Goal: Task Accomplishment & Management: Manage account settings

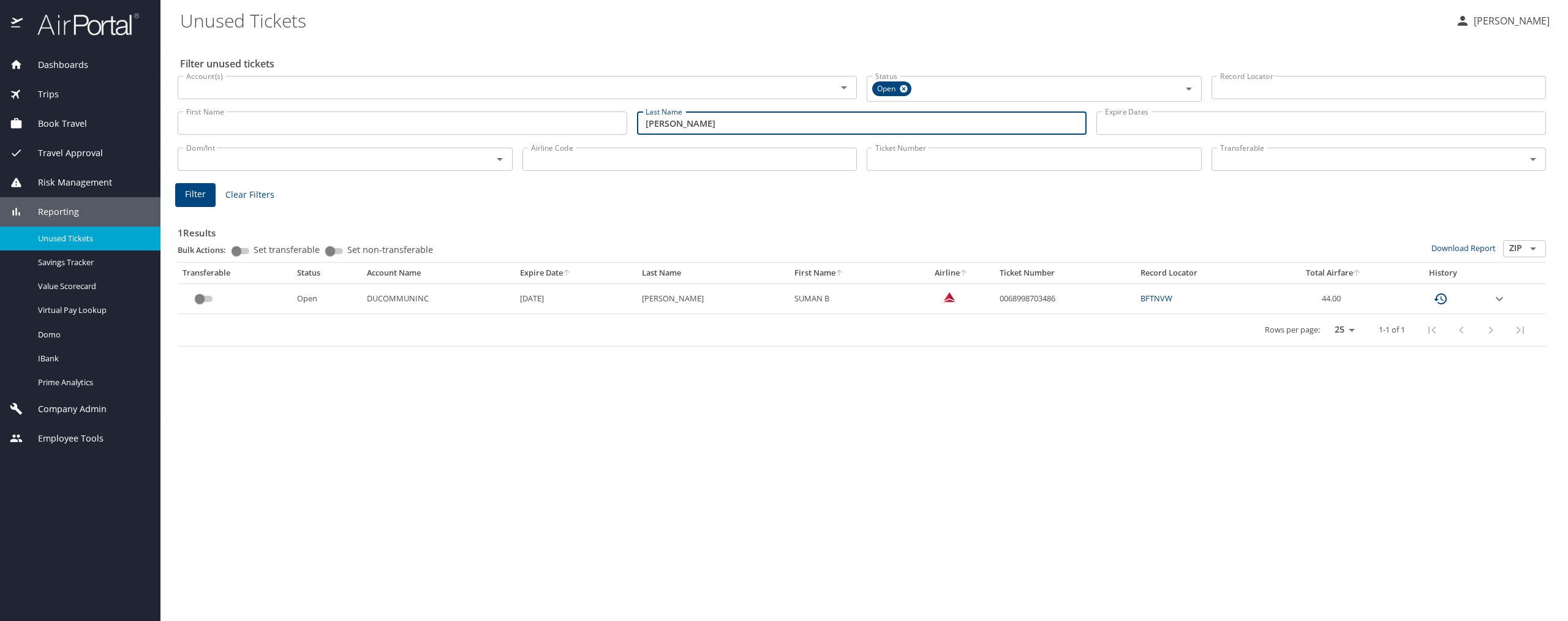
drag, startPoint x: 717, startPoint y: 131, endPoint x: 610, endPoint y: 124, distance: 107.2
click at [610, 124] on div "First Name First Name Last Name mookerji Last Name Expire Dates Expire Dates" at bounding box center [861, 123] width 1378 height 43
type input "struewing"
click at [193, 196] on span "Filter" at bounding box center [195, 194] width 21 height 15
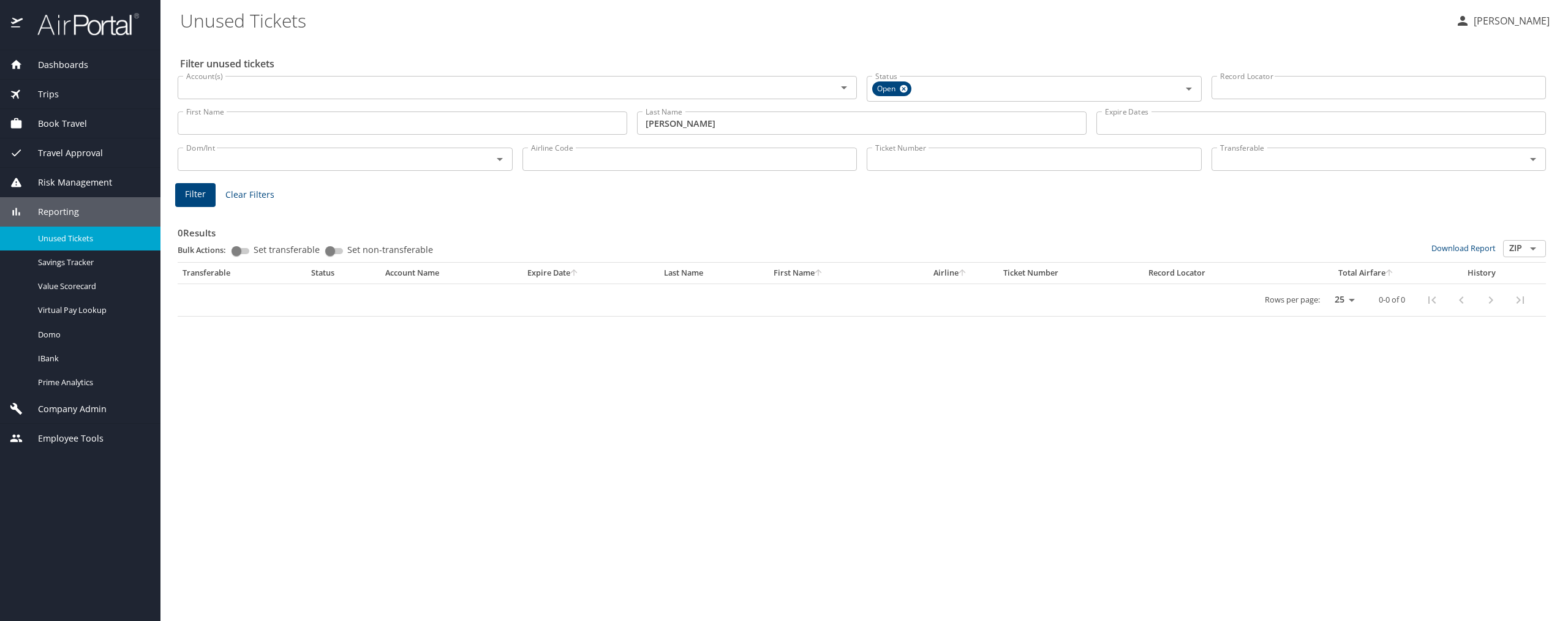
click at [50, 101] on span "Trips" at bounding box center [41, 94] width 36 height 14
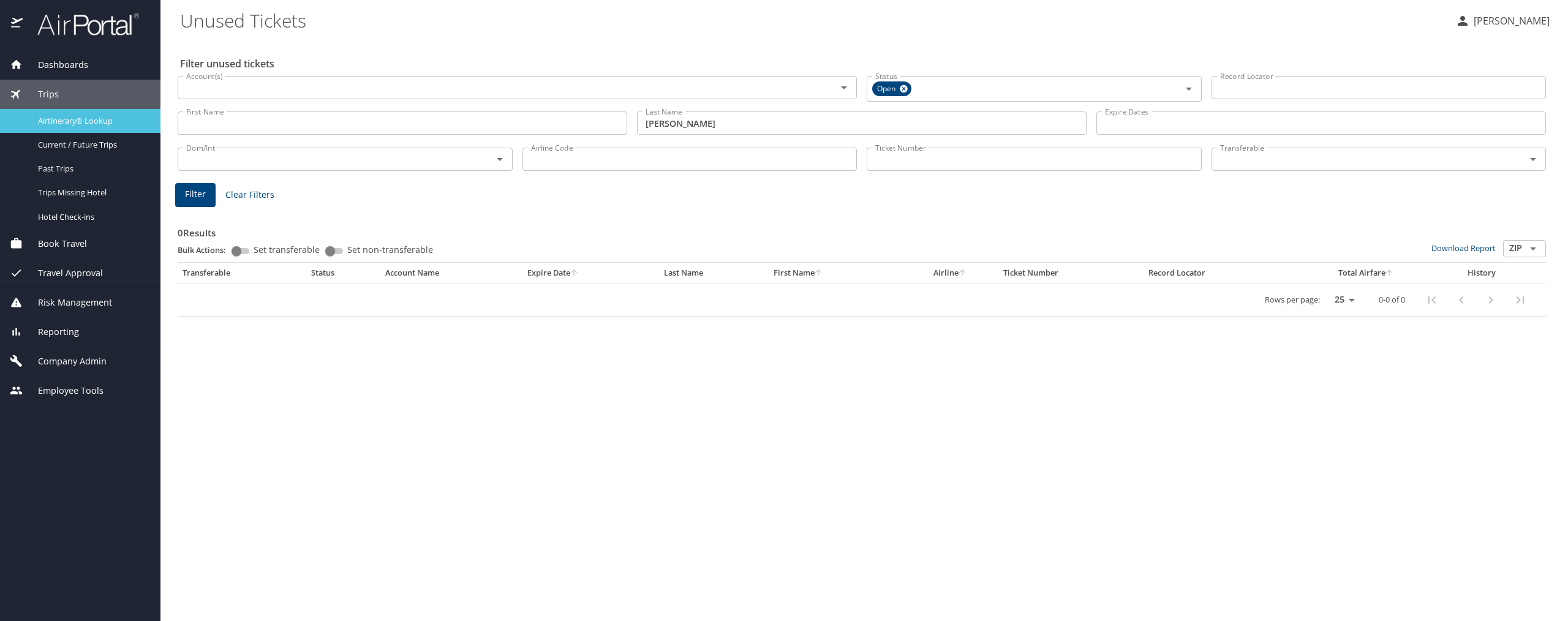
click at [96, 124] on span "Airtinerary® Lookup" at bounding box center [91, 121] width 108 height 12
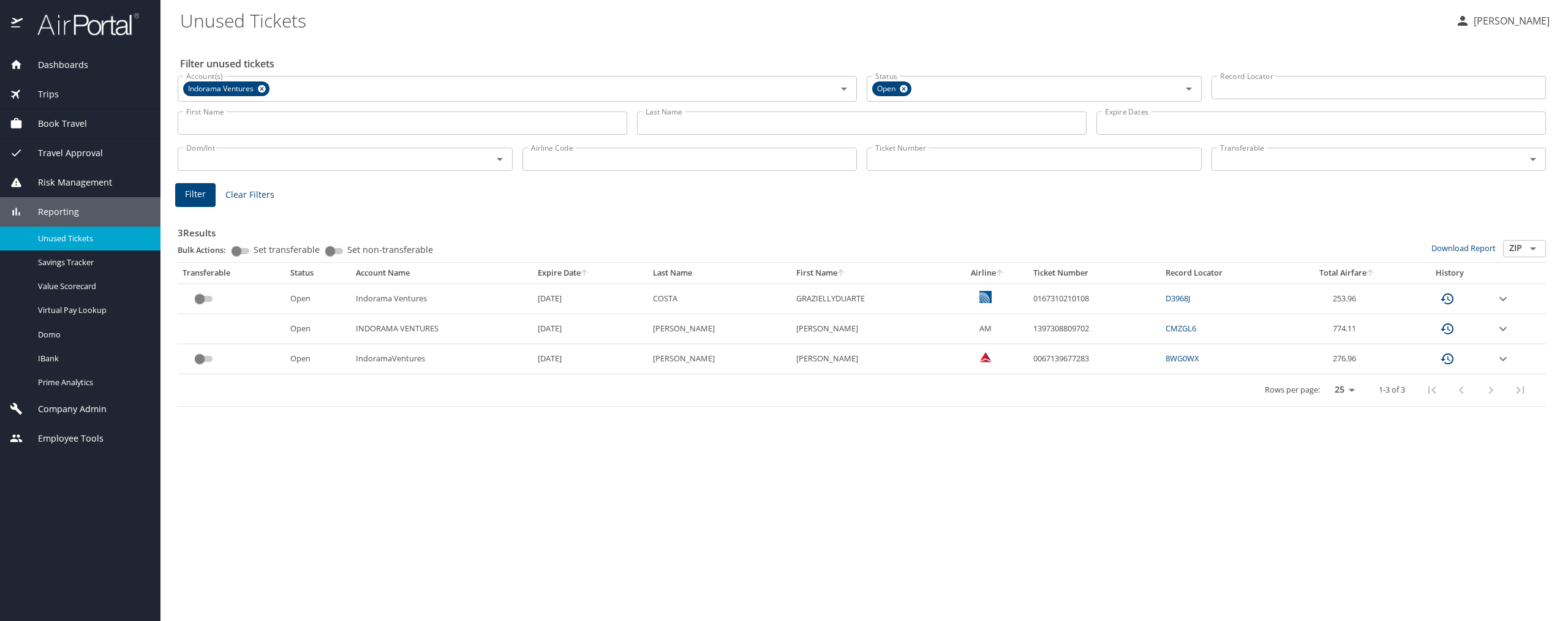
click at [62, 96] on div "Trips" at bounding box center [80, 94] width 141 height 14
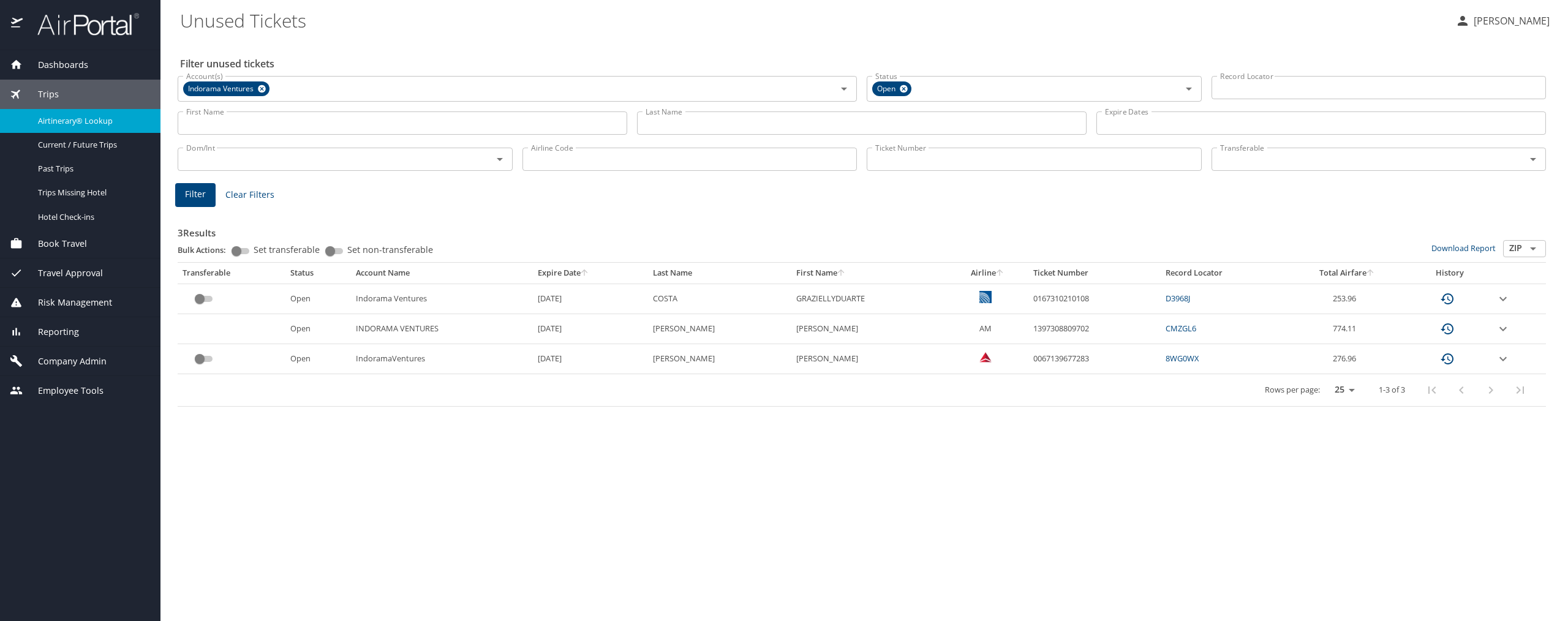
click at [64, 117] on span "Airtinerary® Lookup" at bounding box center [91, 121] width 108 height 12
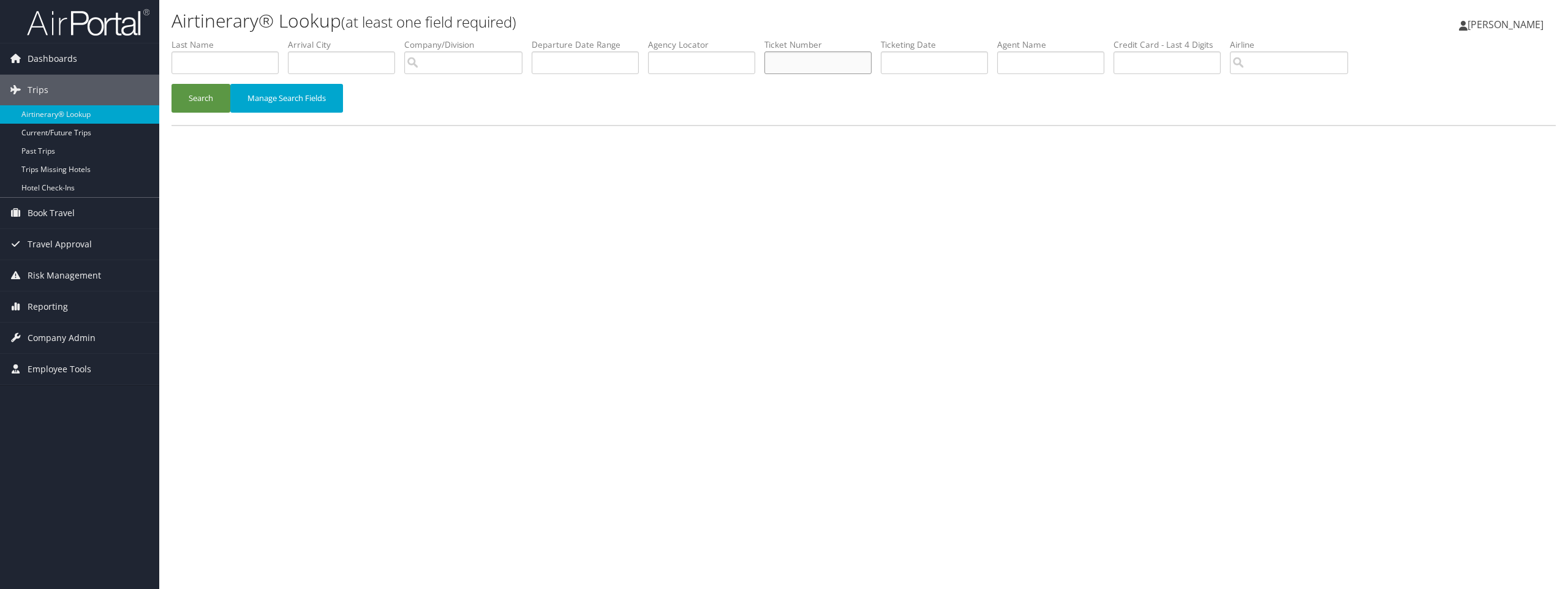
paste input "0018998578366"
type input "0018998578366"
click at [216, 89] on button "Search" at bounding box center [201, 98] width 59 height 29
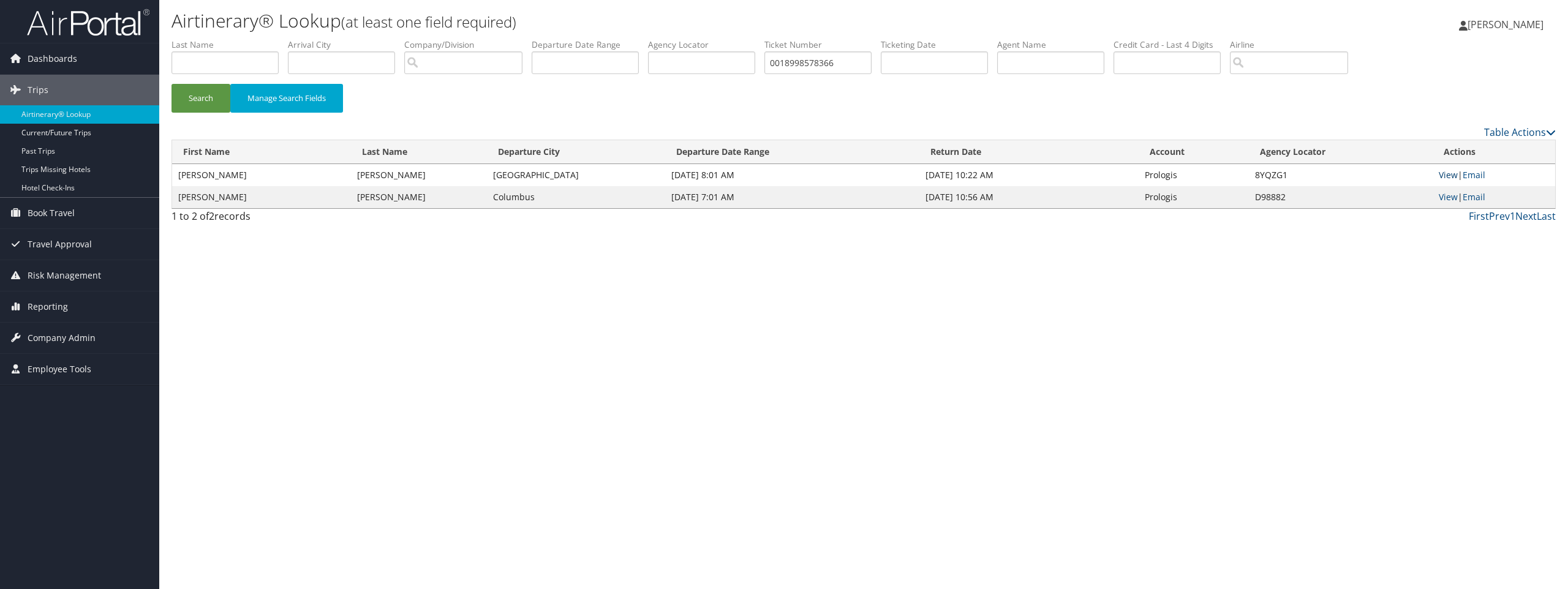
click at [1449, 177] on link "View" at bounding box center [1448, 174] width 19 height 12
click at [1449, 194] on link "View" at bounding box center [1448, 197] width 19 height 12
click at [54, 337] on span "Company Admin" at bounding box center [62, 338] width 68 height 30
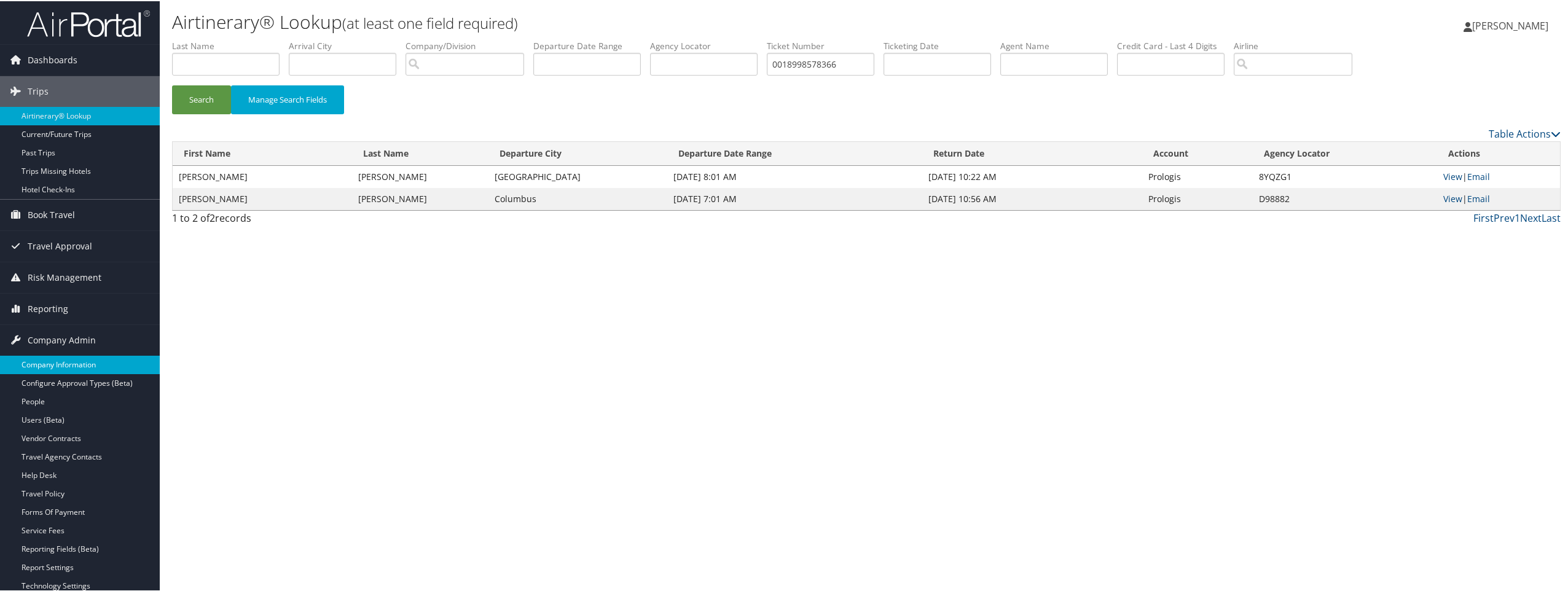
click at [59, 367] on link "Company Information" at bounding box center [80, 363] width 160 height 18
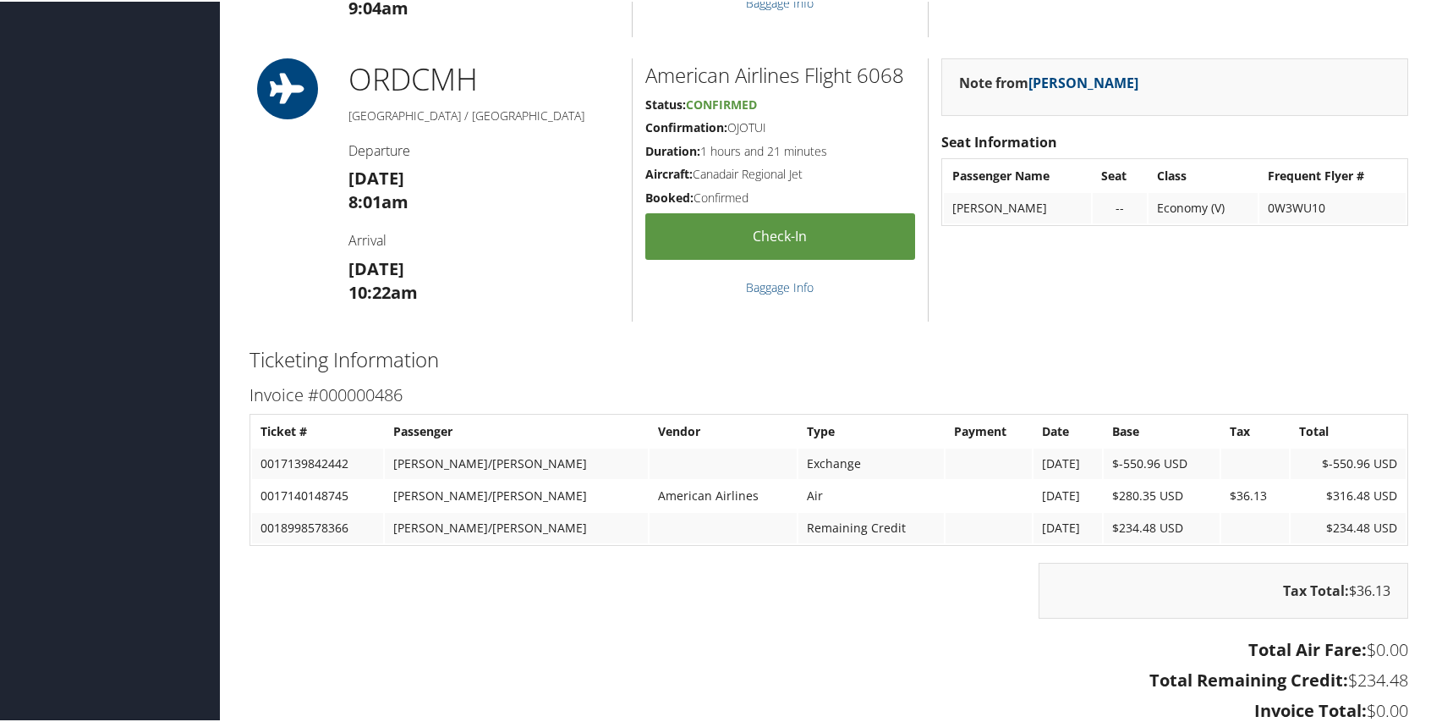
scroll to position [1100, 0]
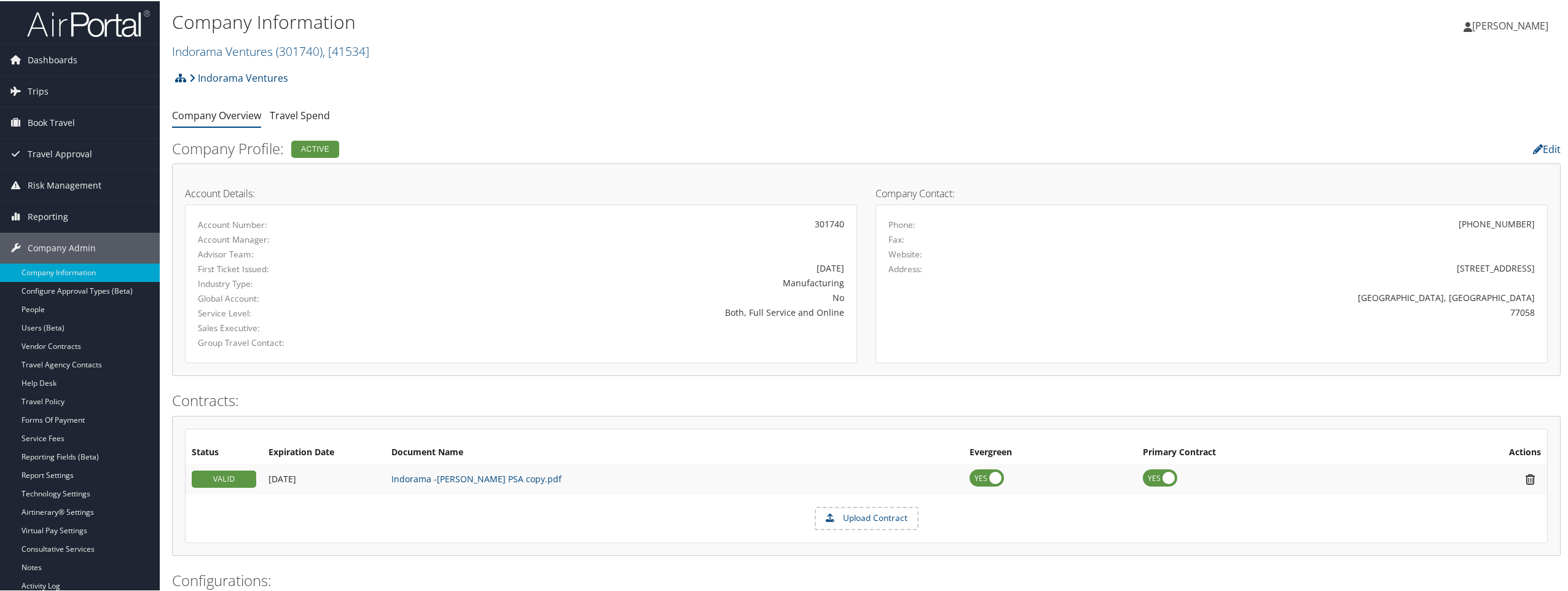
click at [378, 49] on h2 "Indorama Ventures ( 301740 ) , [ 41534 ]" at bounding box center [635, 49] width 926 height 21
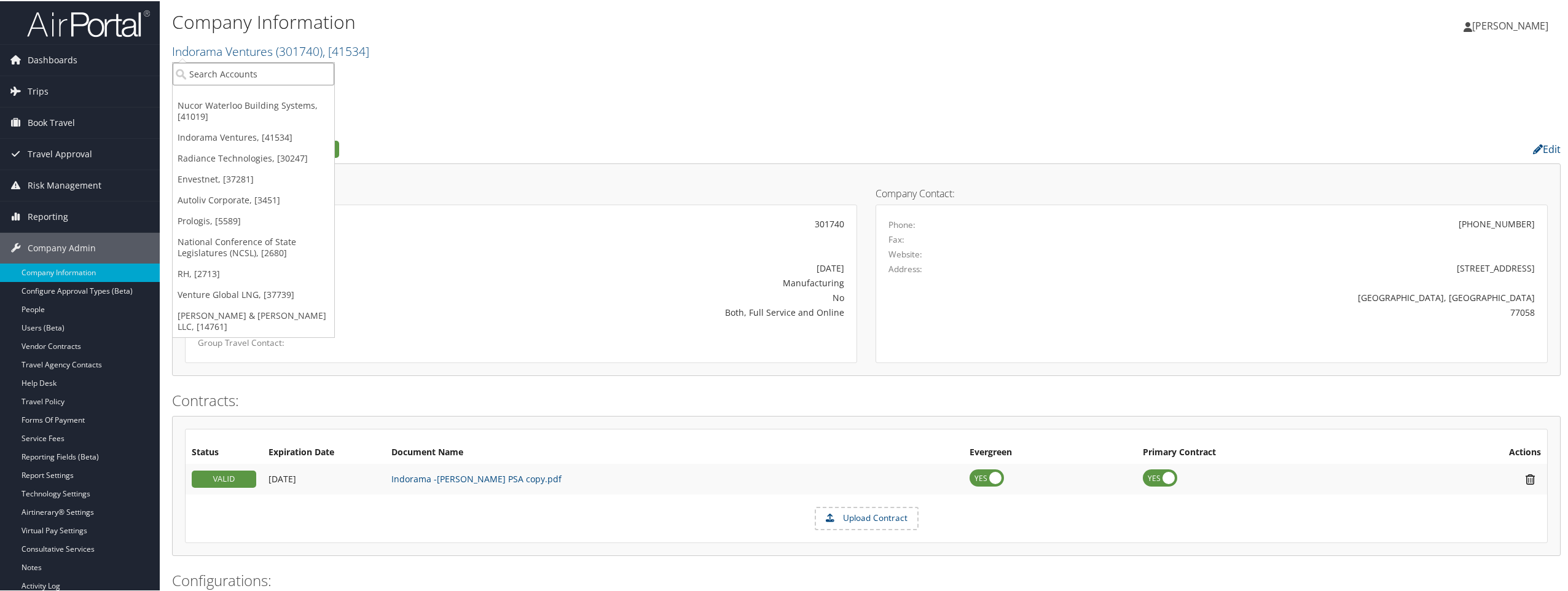
click at [309, 71] on input "search" at bounding box center [253, 73] width 161 height 23
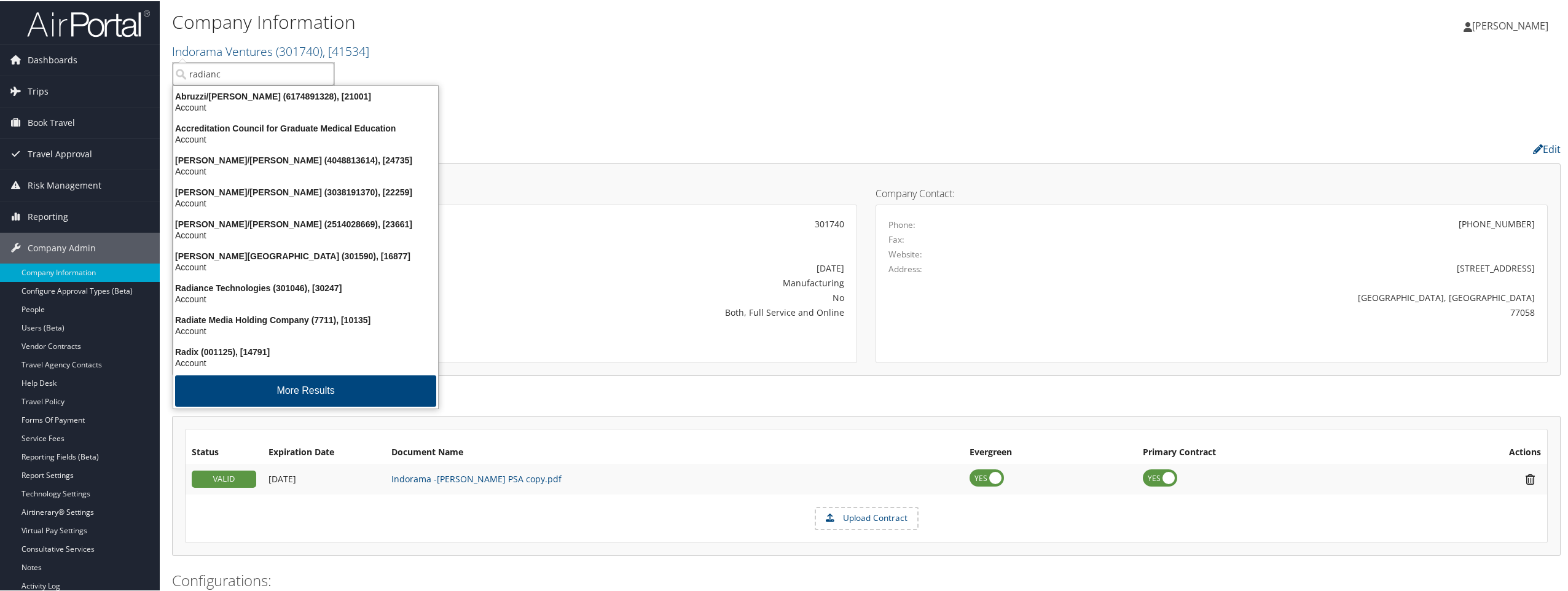
type input "radiance"
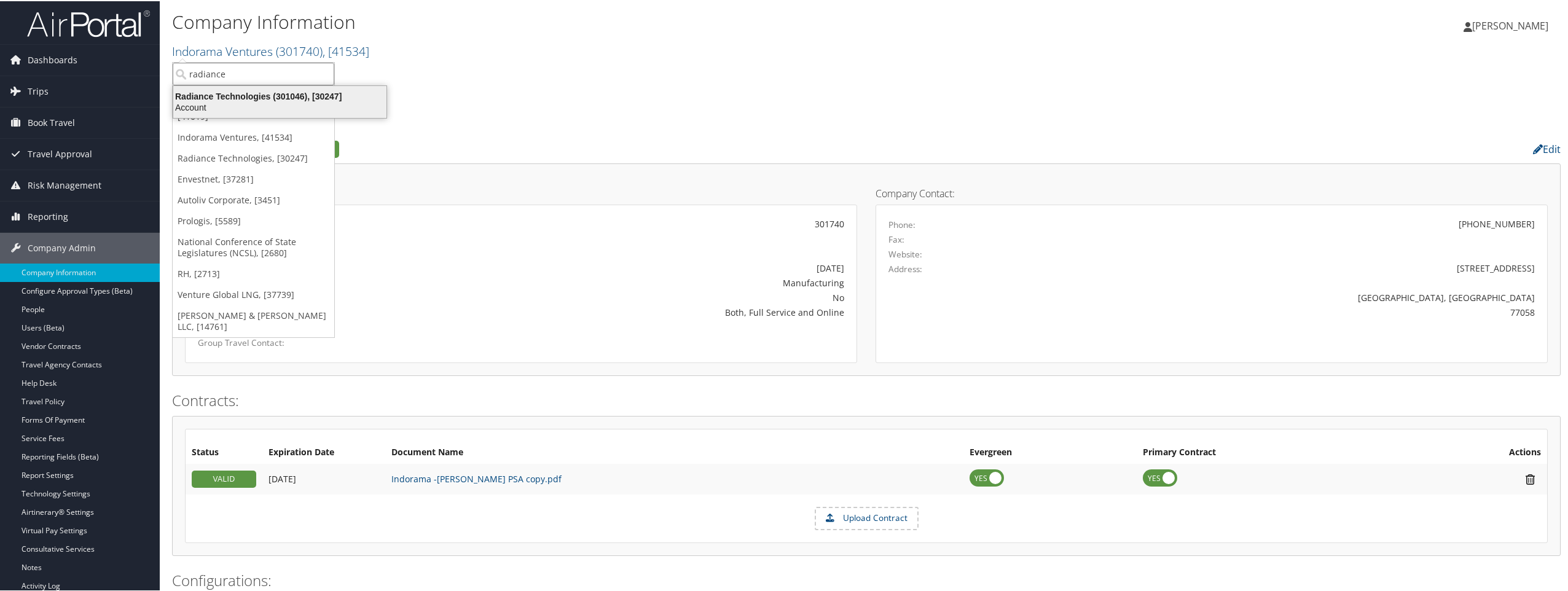
click at [277, 102] on div "Account" at bounding box center [280, 106] width 228 height 11
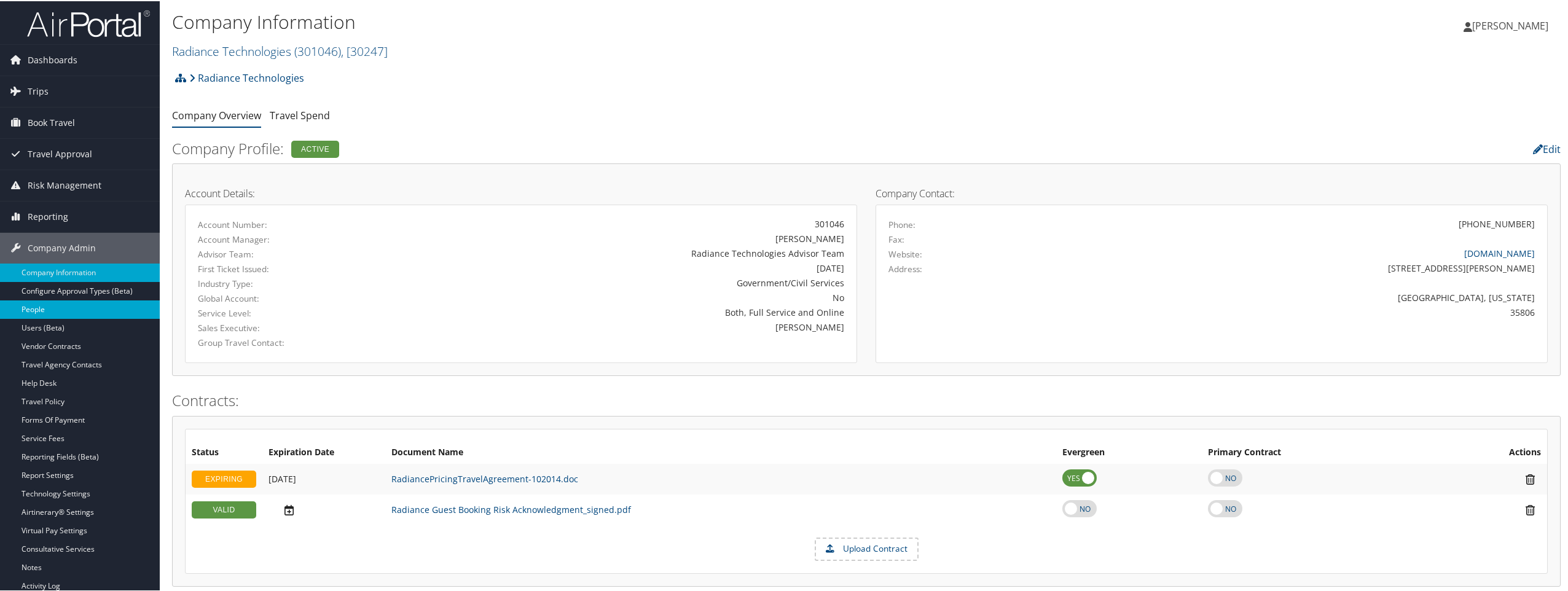
click at [31, 303] on link "People" at bounding box center [80, 308] width 160 height 18
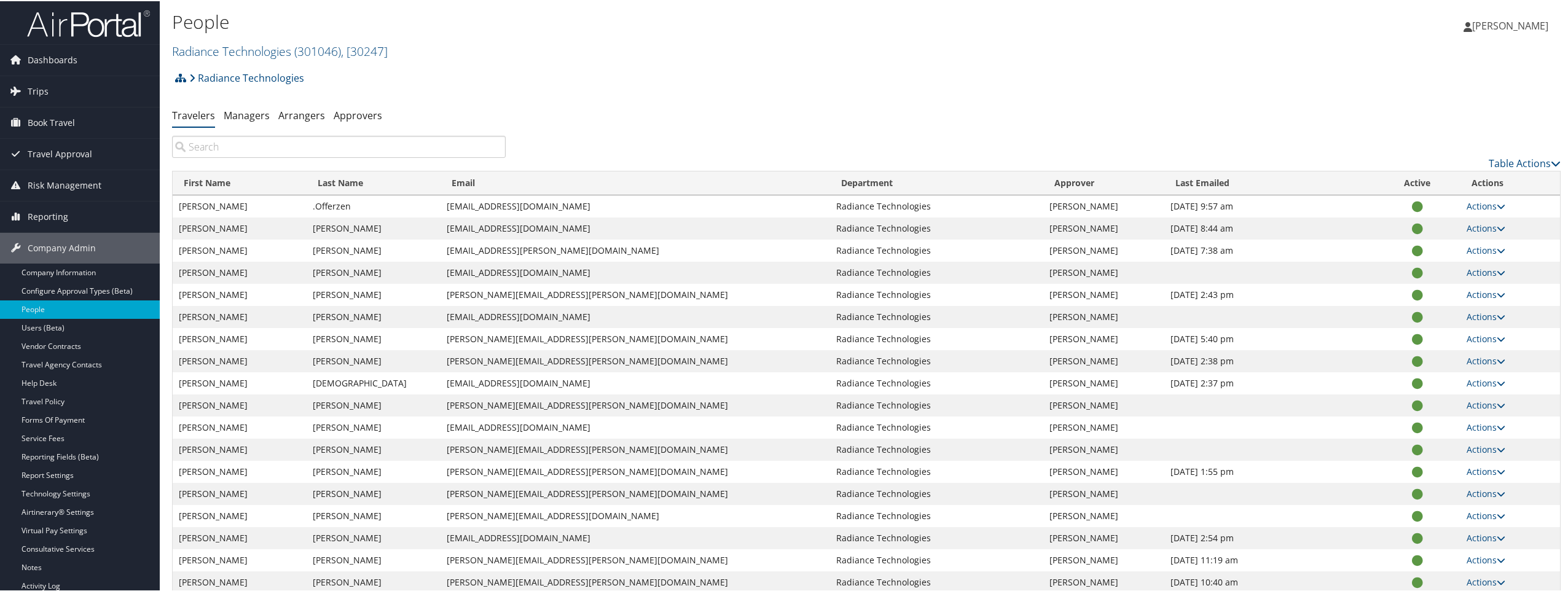
click at [239, 141] on input "search" at bounding box center [338, 145] width 333 height 22
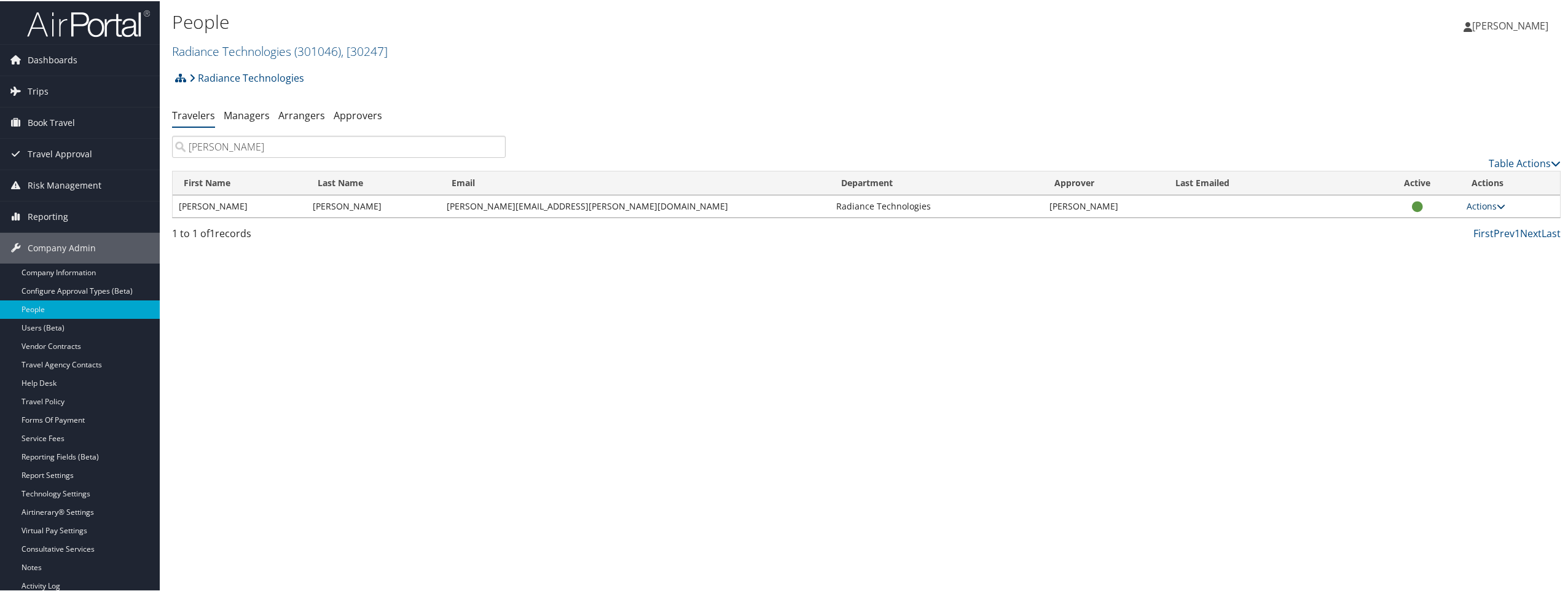
type input "[PERSON_NAME]"
click at [1478, 204] on link "Actions" at bounding box center [1485, 205] width 38 height 12
click at [1426, 240] on link "View Profile" at bounding box center [1437, 243] width 125 height 21
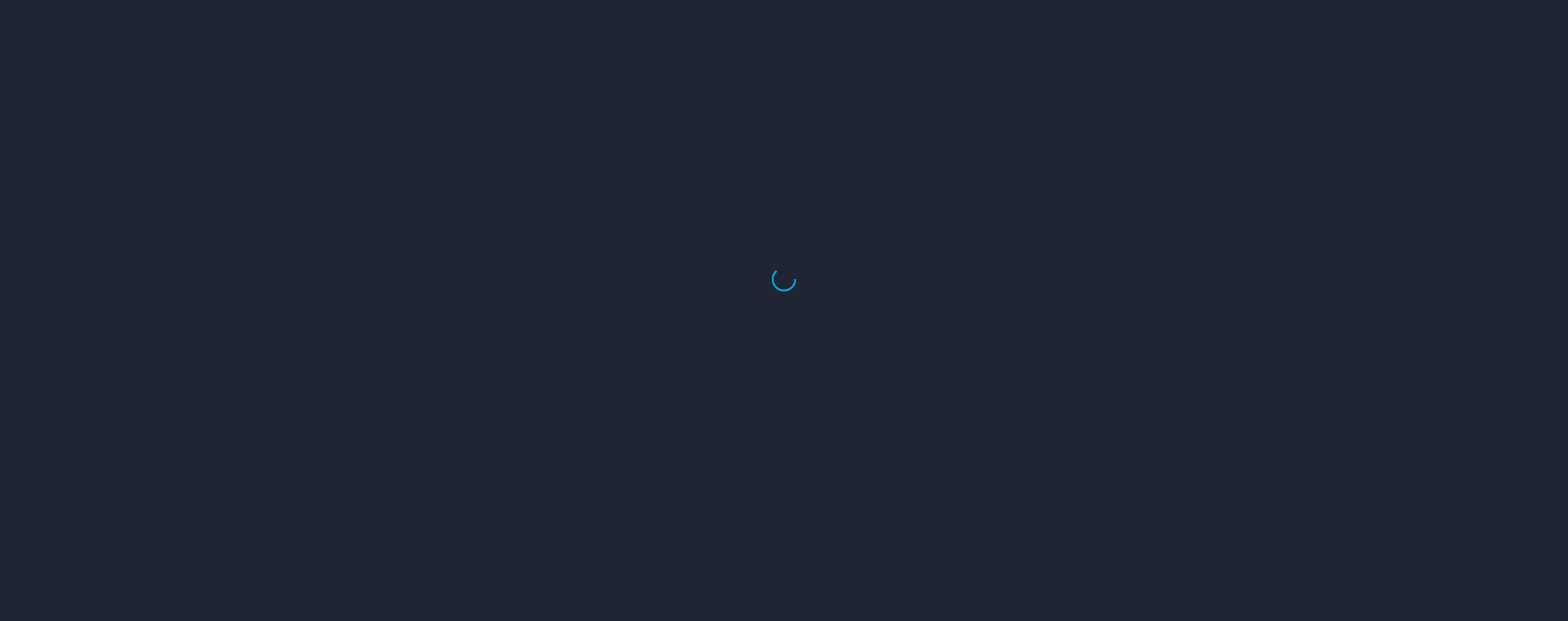
select select "US"
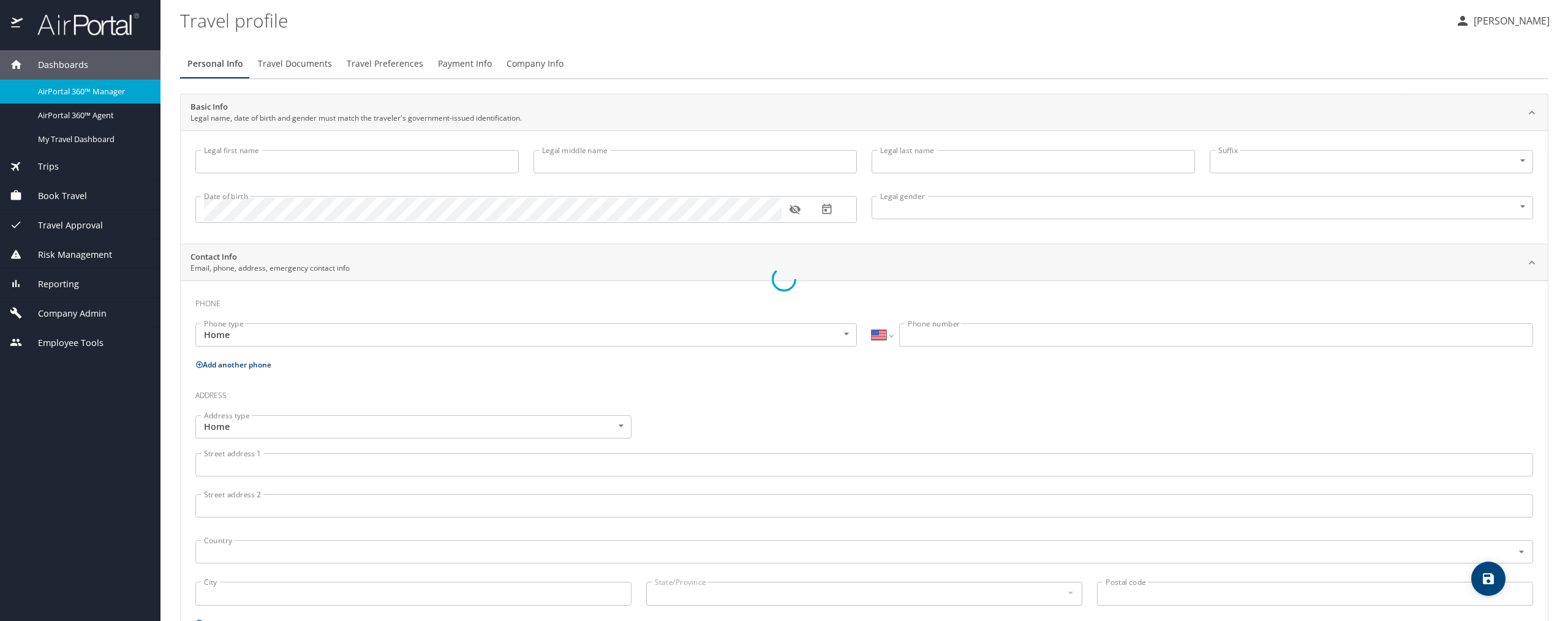
type input "[PERSON_NAME]"
type input "Male"
select select "US"
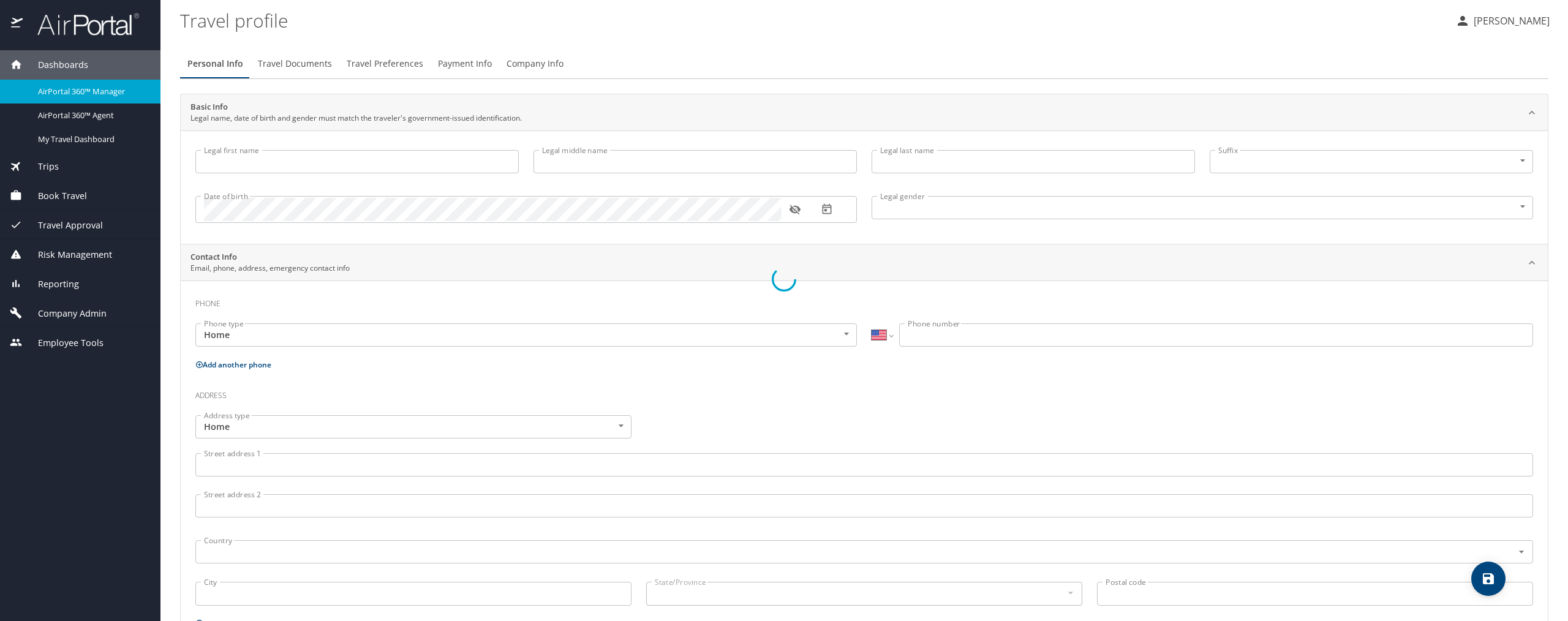
select select "US"
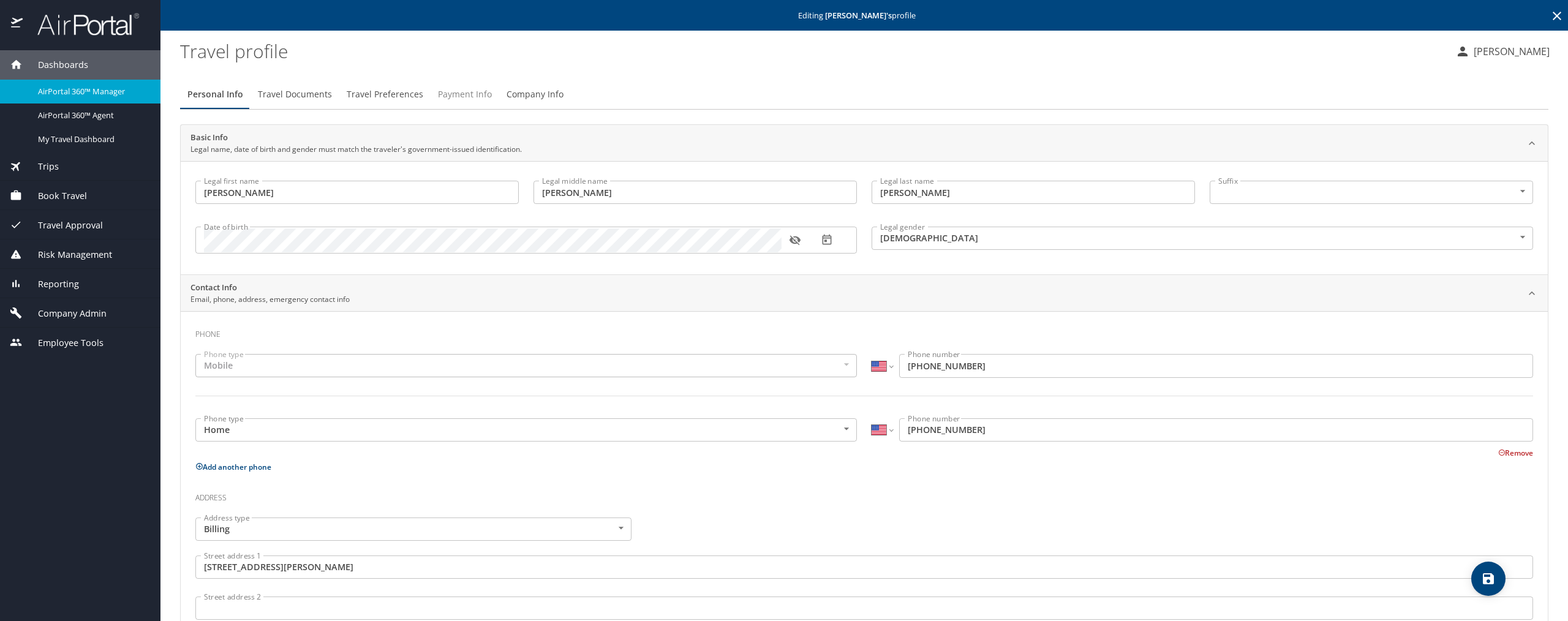
click at [452, 94] on span "Payment Info" at bounding box center [465, 94] width 54 height 15
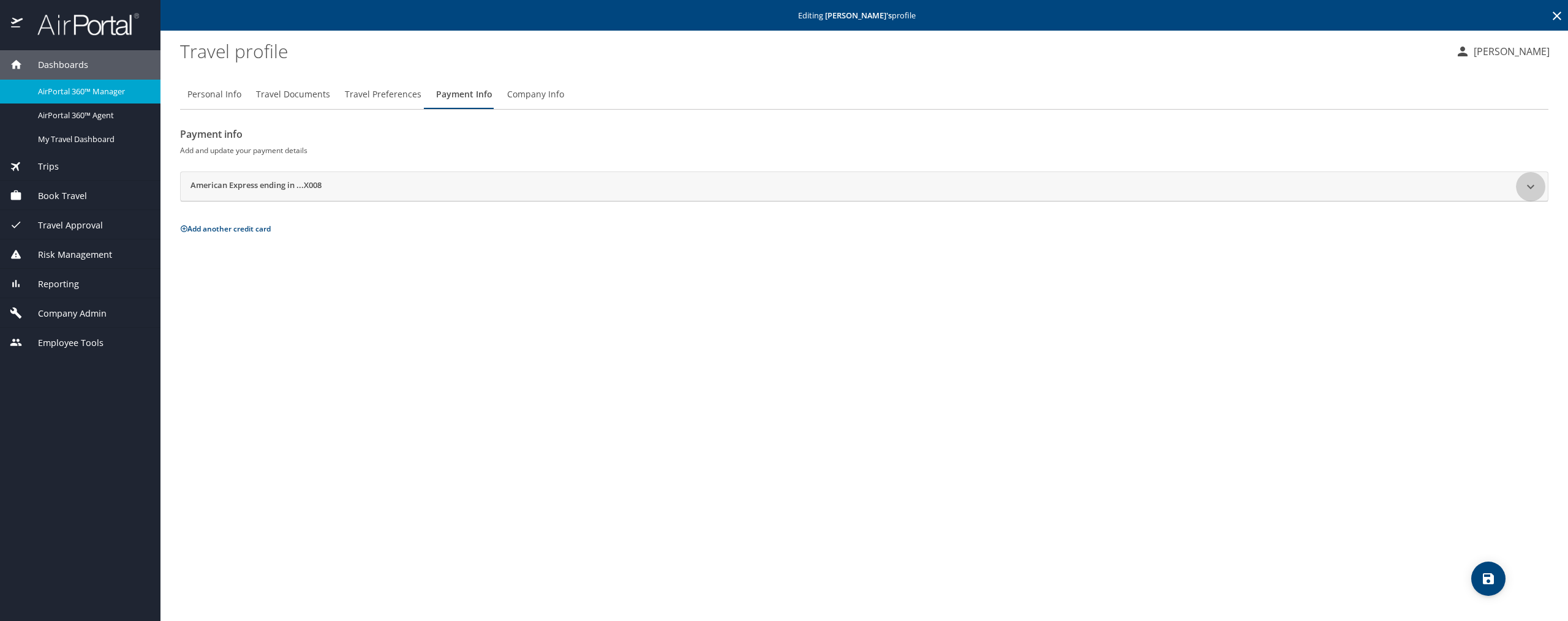
click at [1529, 187] on icon at bounding box center [1530, 187] width 7 height 4
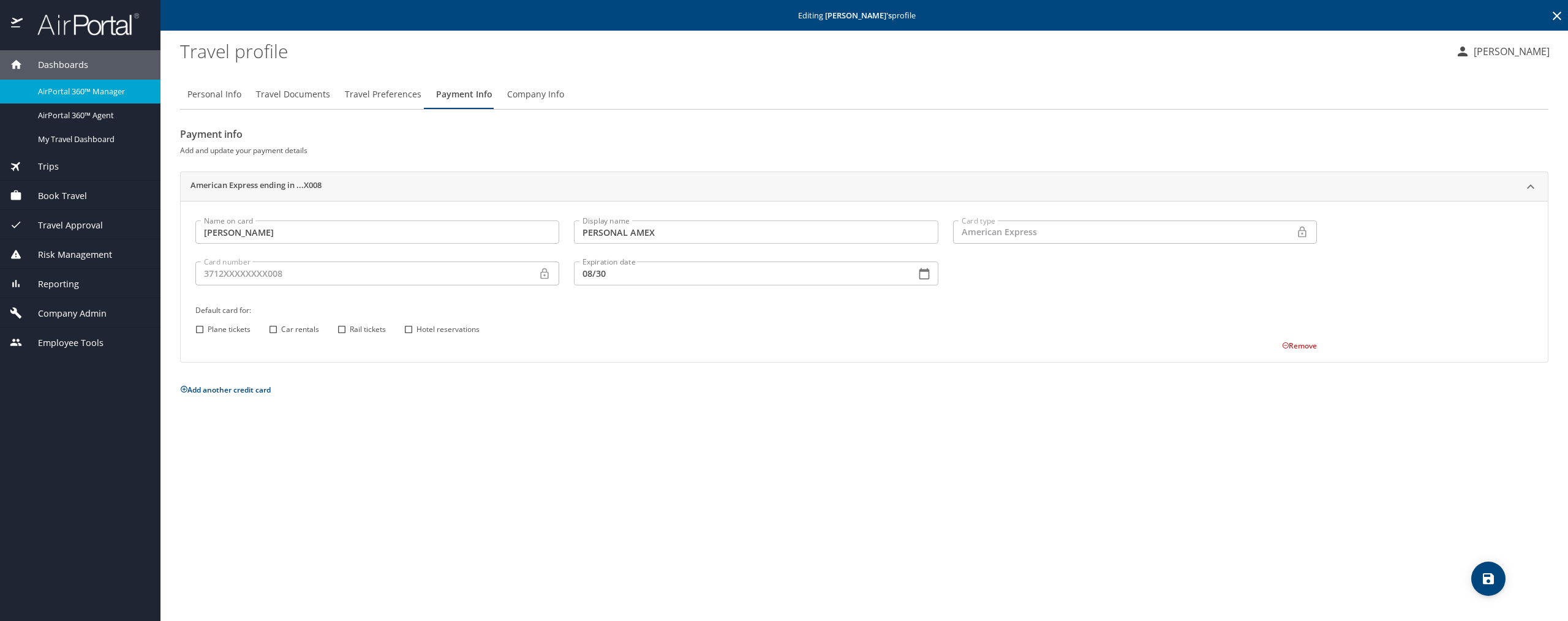
click at [197, 327] on input "Plane tickets" at bounding box center [200, 329] width 16 height 16
checkbox input "true"
click at [1480, 573] on span "save" at bounding box center [1488, 578] width 34 height 14
click at [200, 332] on input "Plane tickets" at bounding box center [200, 329] width 16 height 16
checkbox input "false"
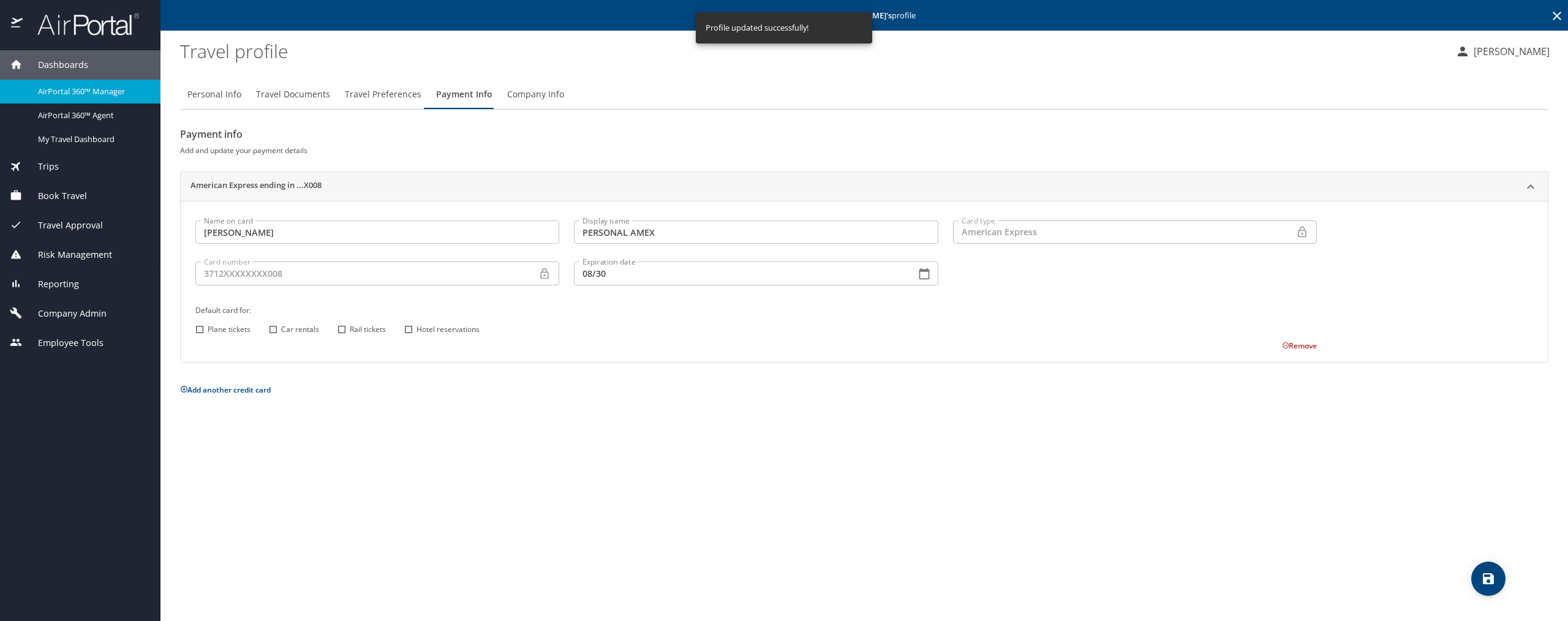
click at [1485, 586] on button "save" at bounding box center [1488, 578] width 34 height 34
